Goal: Information Seeking & Learning: Learn about a topic

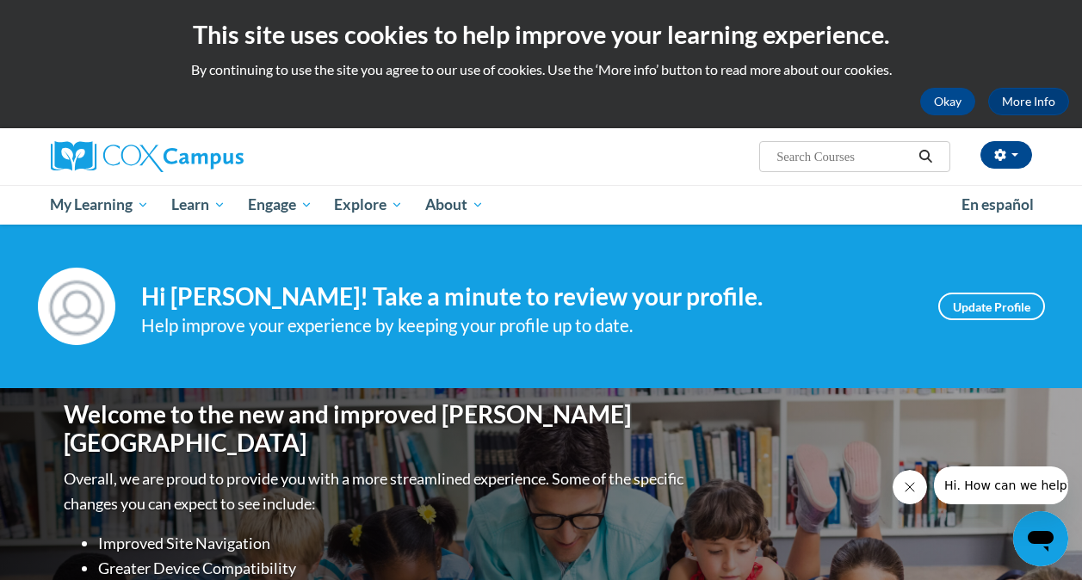
click at [790, 155] on input "Search..." at bounding box center [843, 156] width 138 height 21
type input "emergent literacy"
click at [922, 163] on icon "Search" at bounding box center [924, 156] width 15 height 13
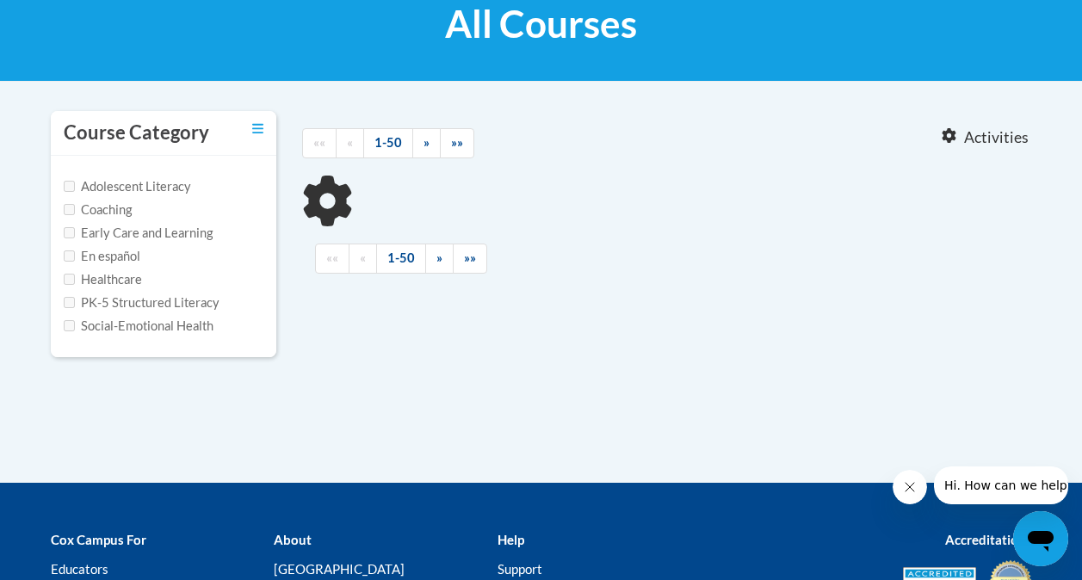
scroll to position [278, 0]
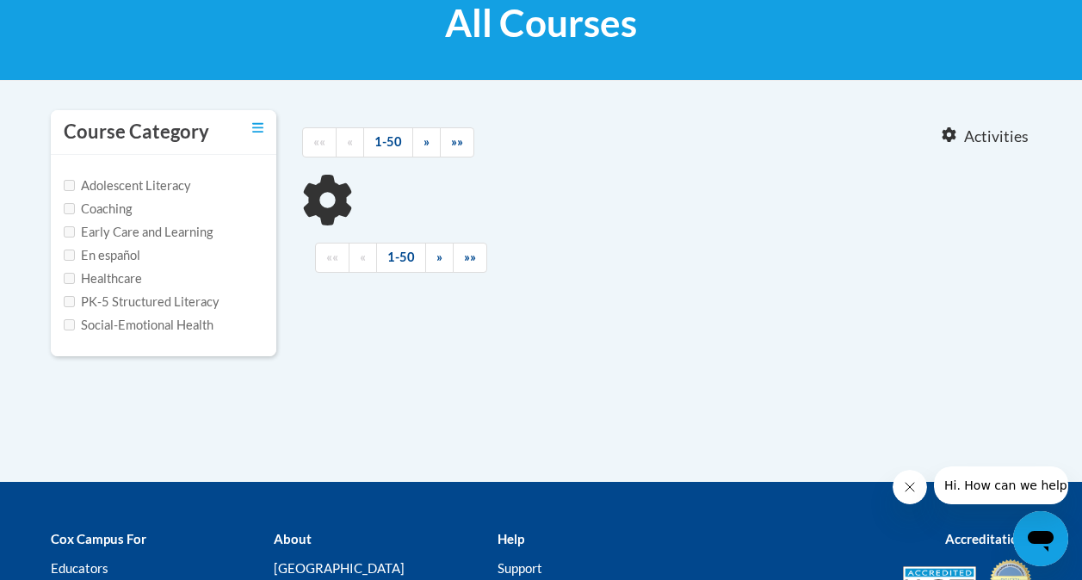
type input "emergent literacy"
